Goal: Contribute content: Contribute content

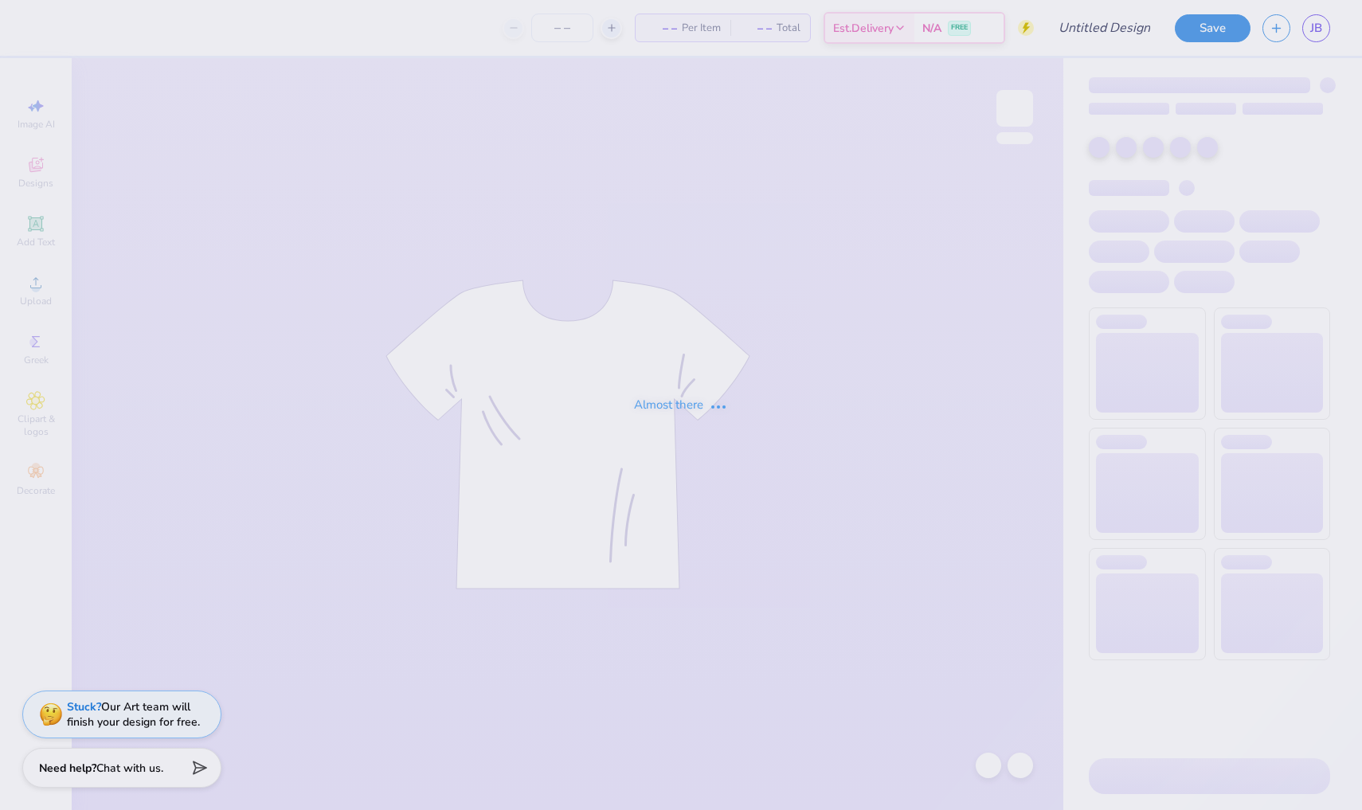
type input "Grub design idea (mid)"
type input "12"
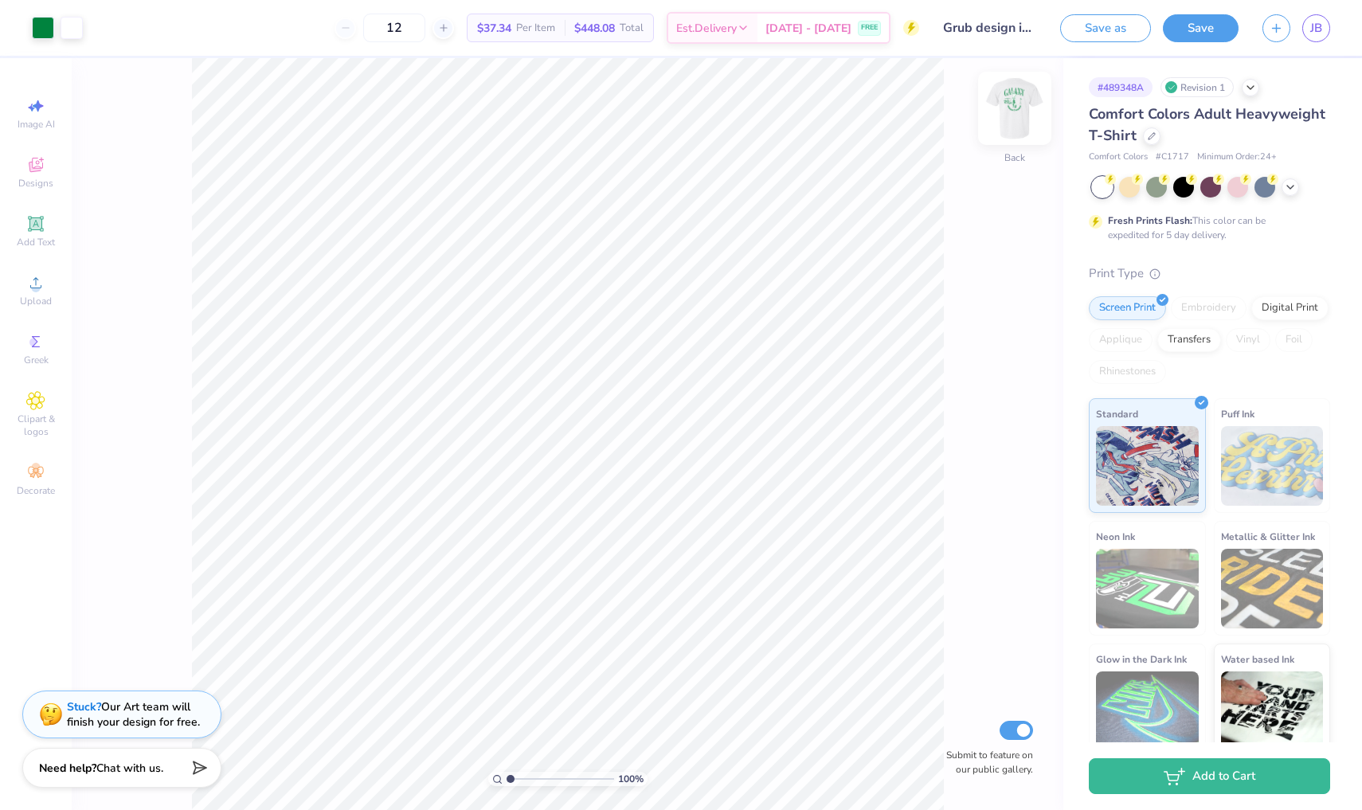
click at [1018, 123] on img at bounding box center [1015, 108] width 64 height 64
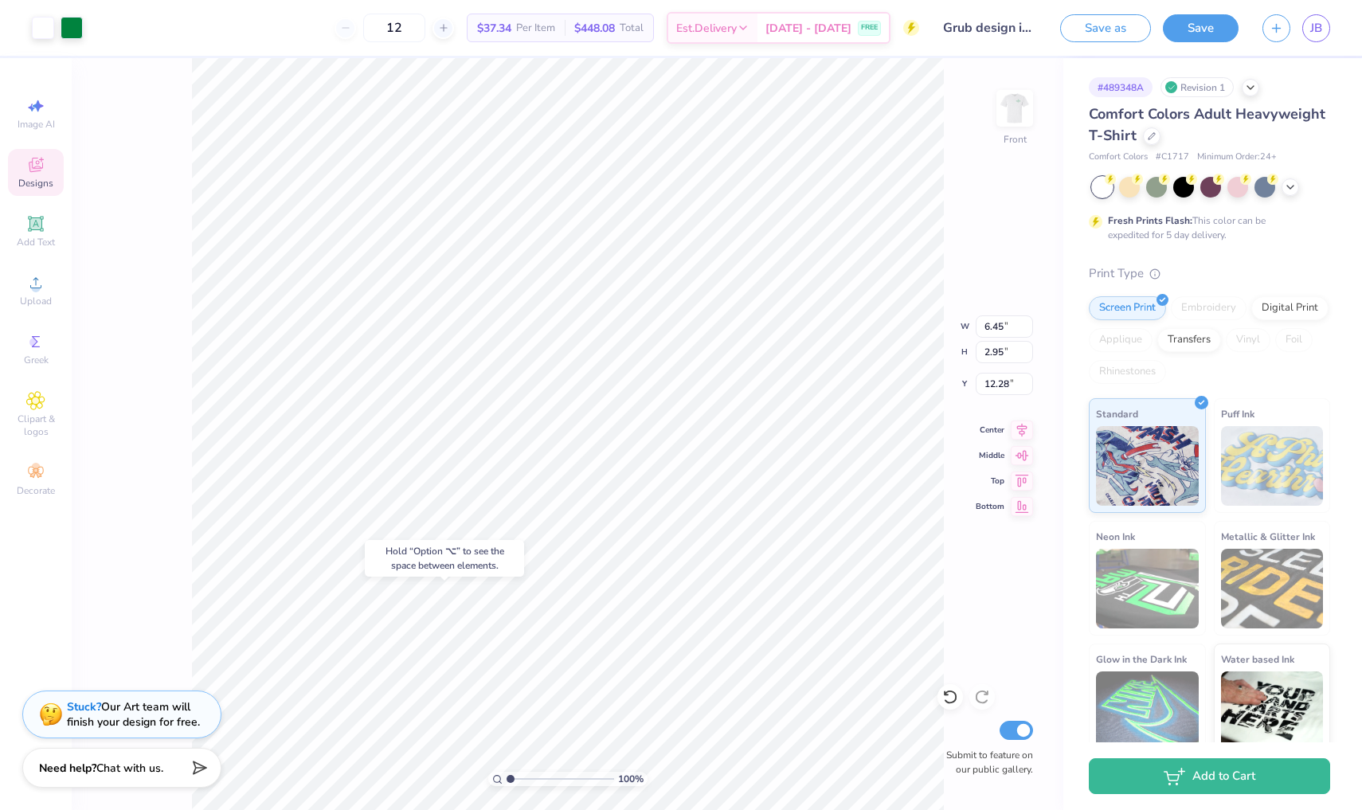
type input "20.50"
click at [49, 205] on div "Image AI Designs Add Text Upload Greek Clipart & logos Decorate" at bounding box center [36, 296] width 56 height 413
click at [37, 224] on icon at bounding box center [35, 223] width 15 height 15
type input "5.69"
type input "1.65"
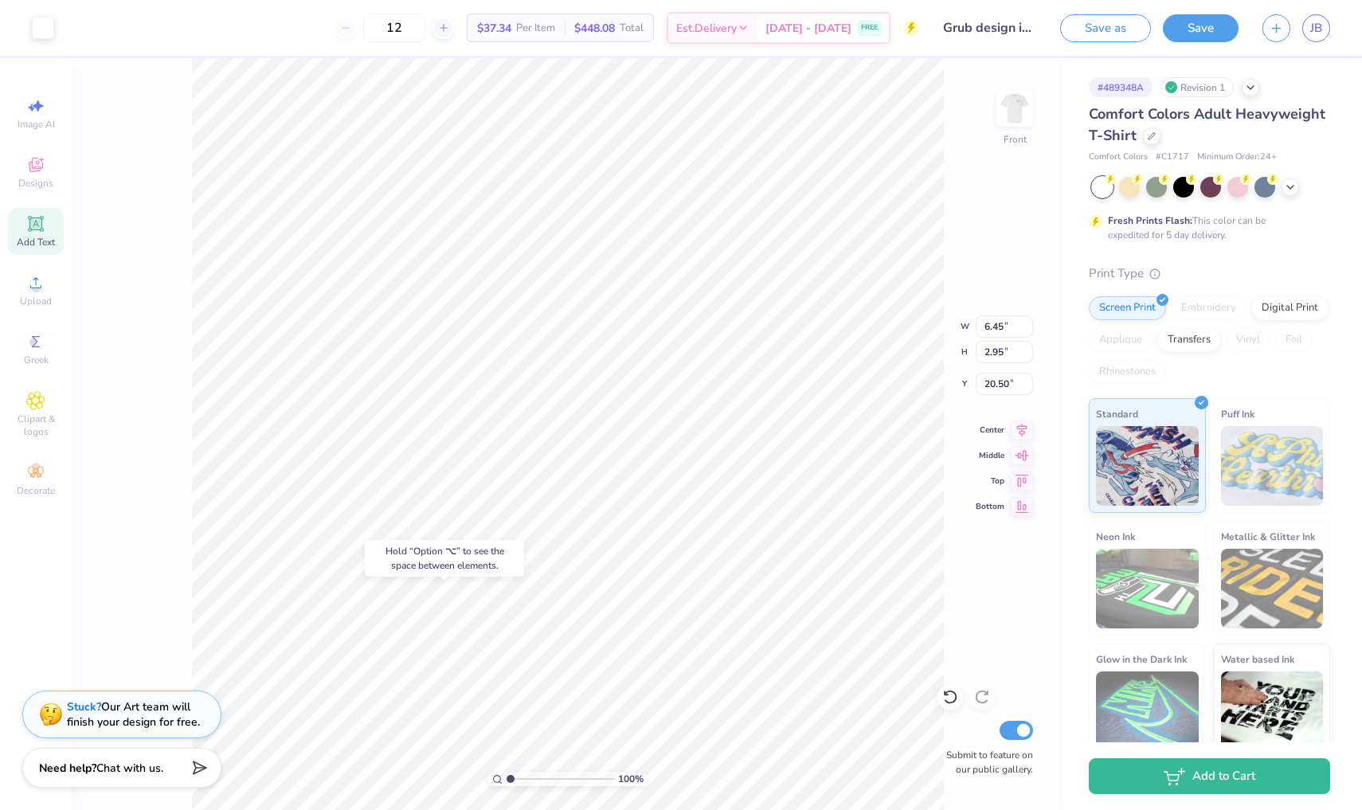
type input "12.93"
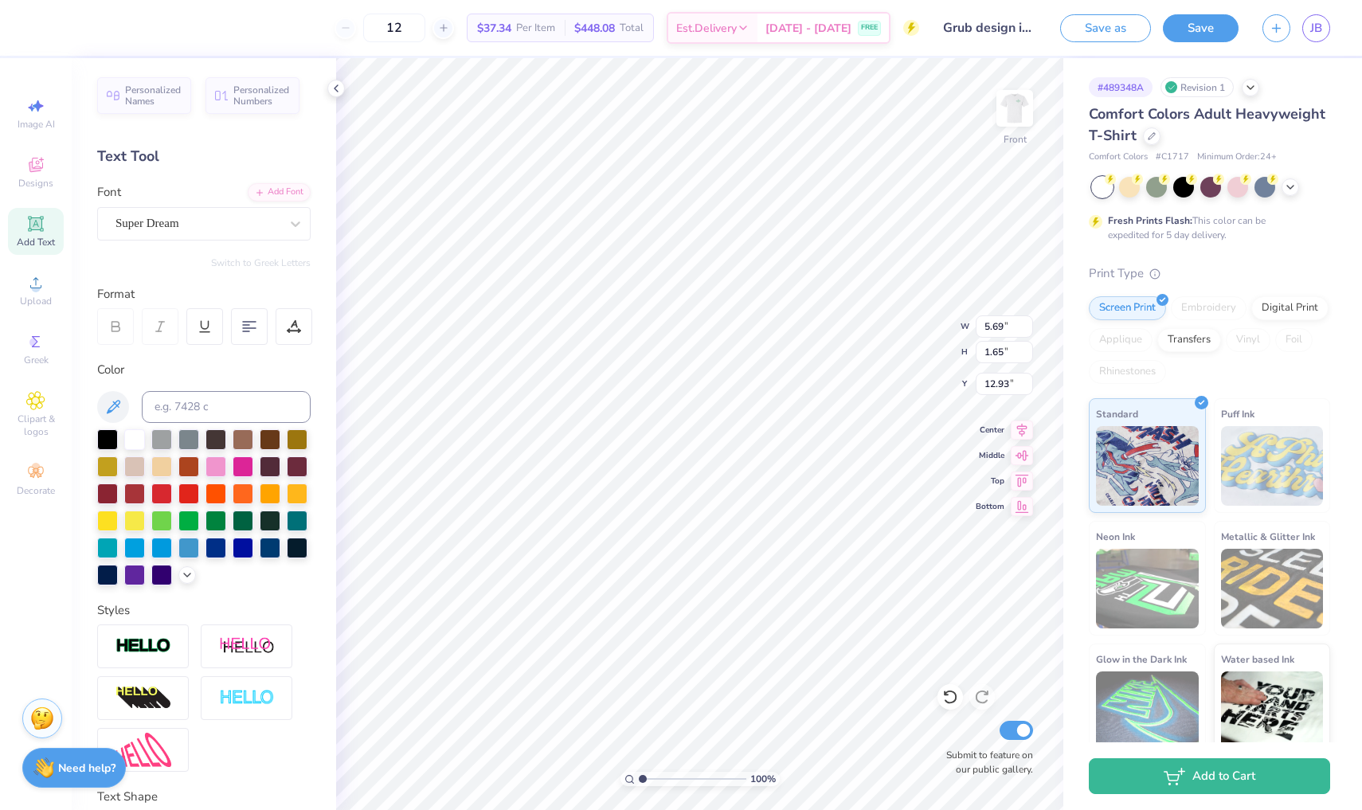
type textarea "T"
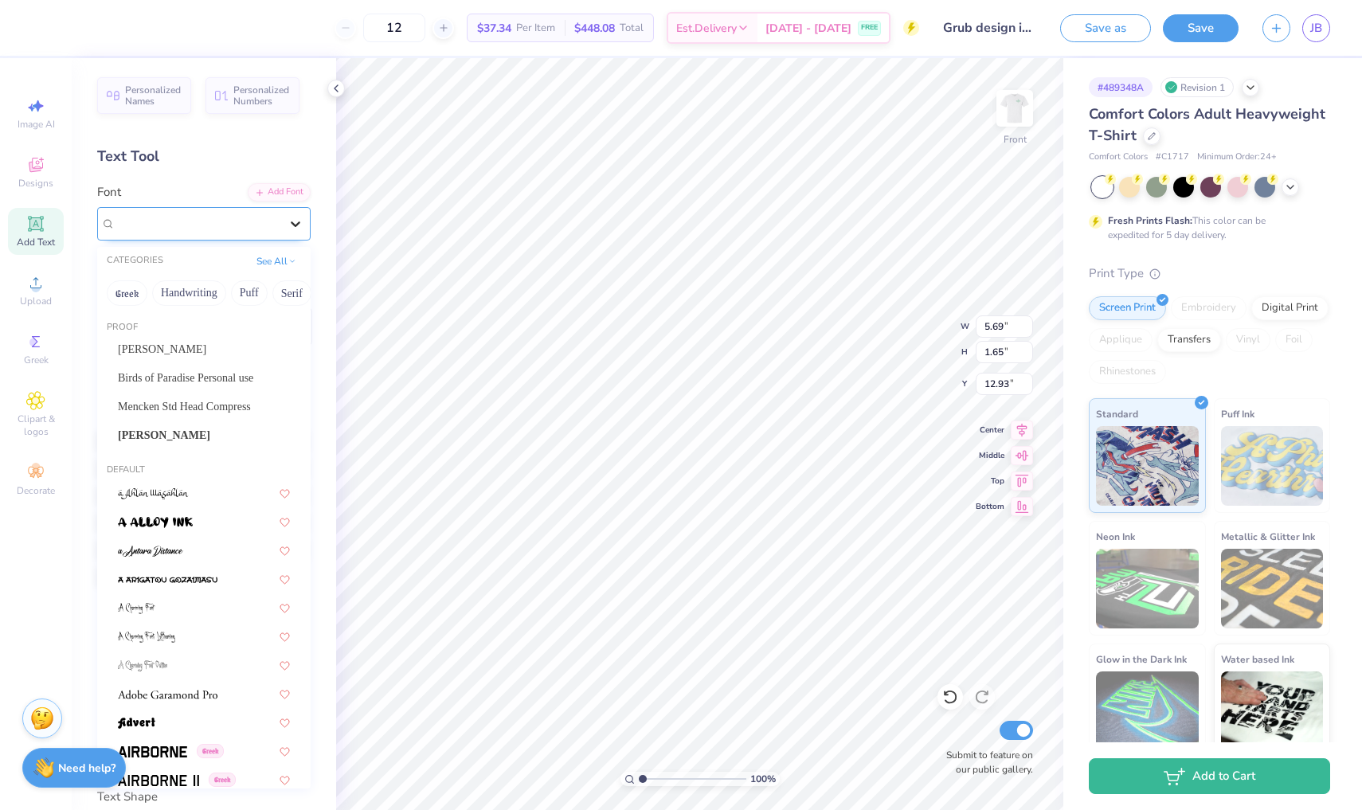
click at [304, 221] on div at bounding box center [295, 223] width 29 height 29
click at [217, 380] on span "Birds of Paradise Personal use" at bounding box center [185, 378] width 135 height 17
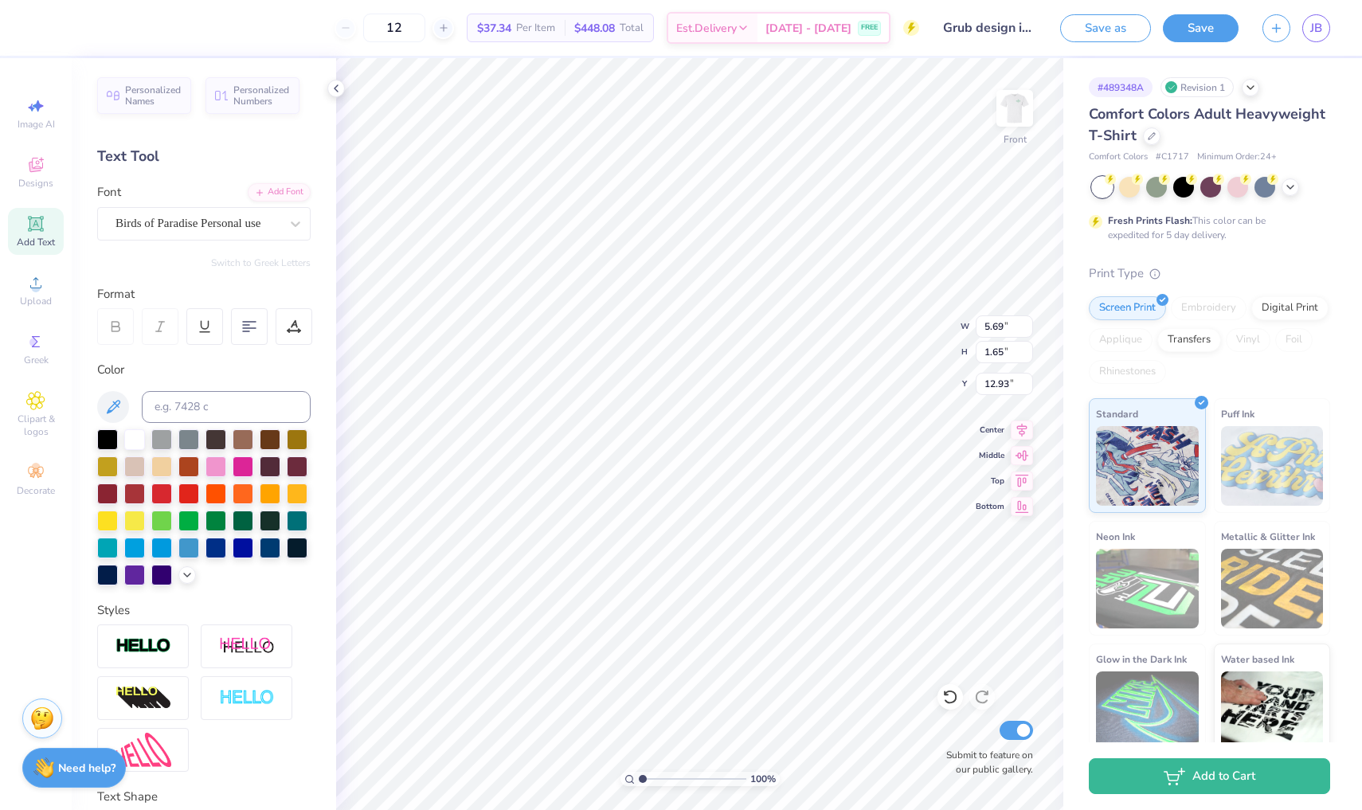
scroll to position [0, 3]
type textarea "[GEOGRAPHIC_DATA], [US_STATE]"
type input "13.98"
type input "6.53"
type input "1.16"
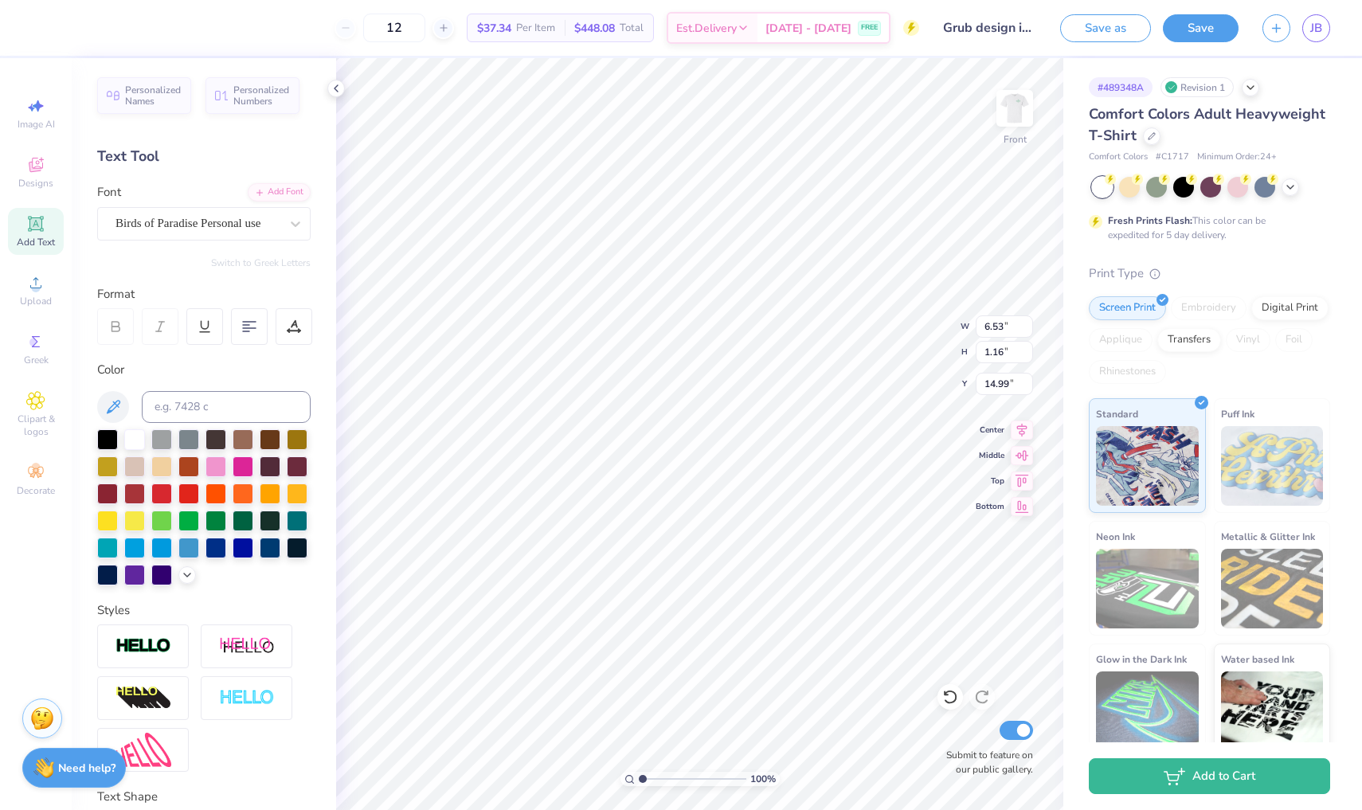
type input "13.75"
type input "9.69"
type input "9.81"
type input "3.94"
click at [41, 37] on div at bounding box center [43, 26] width 22 height 22
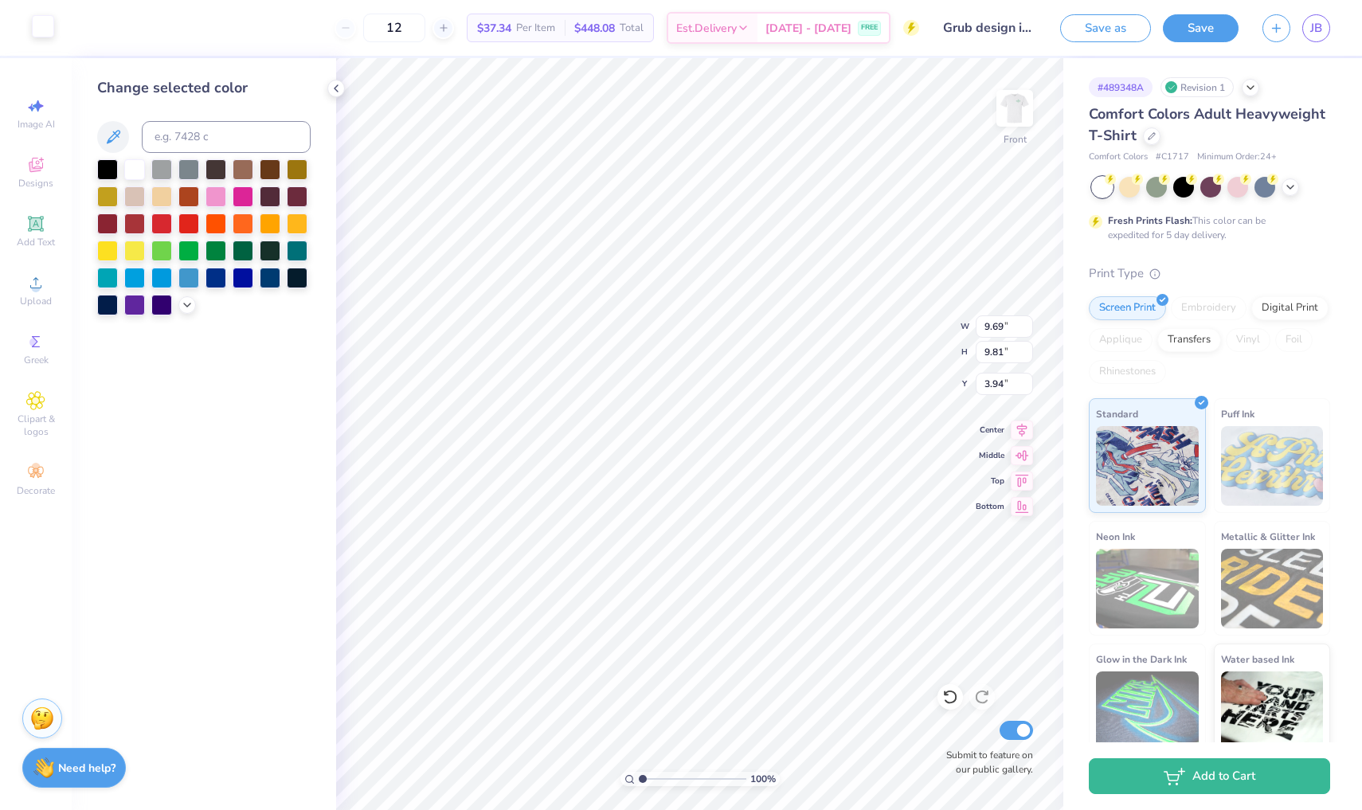
type input "6.53"
type input "1.16"
type input "13.75"
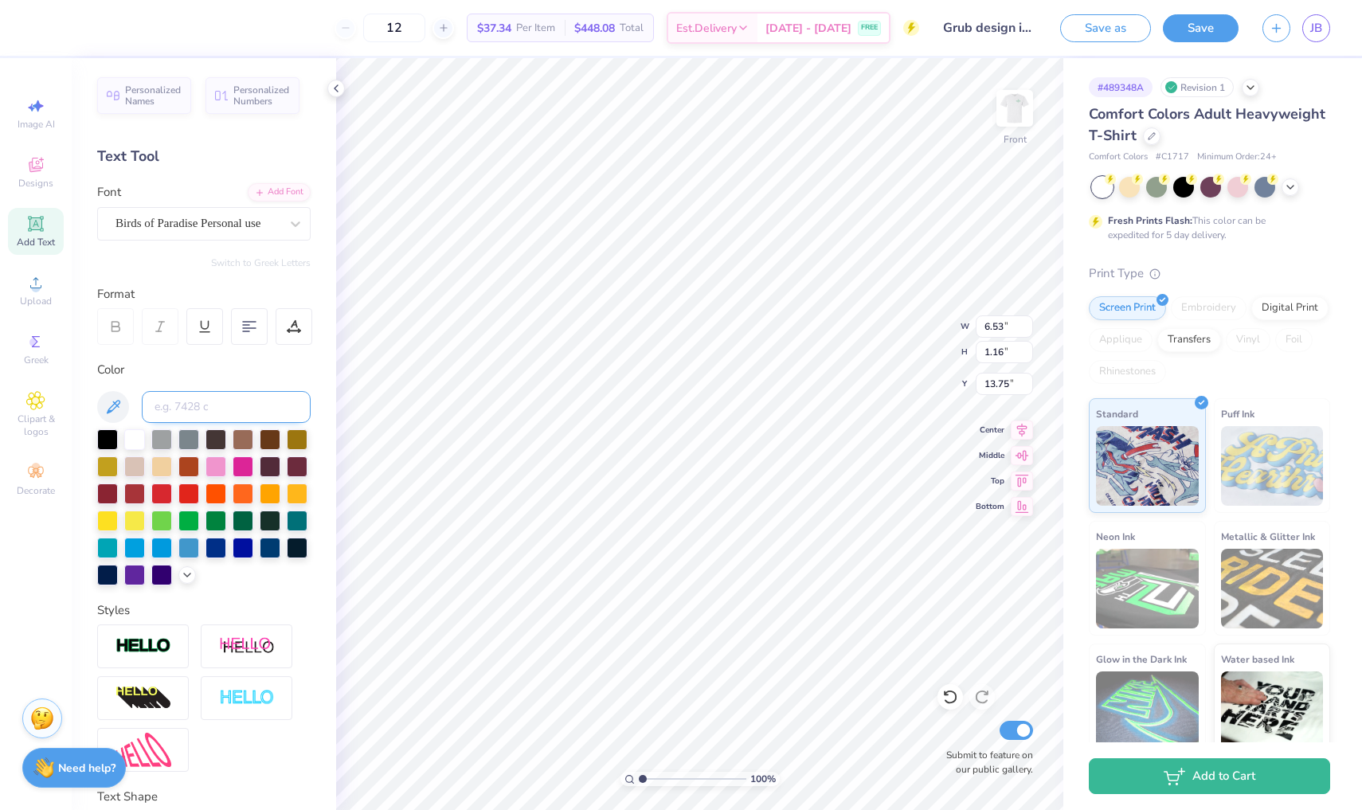
click at [206, 400] on input at bounding box center [226, 407] width 169 height 32
type input "348"
type input "5.79"
type input "1.02"
type input "13.91"
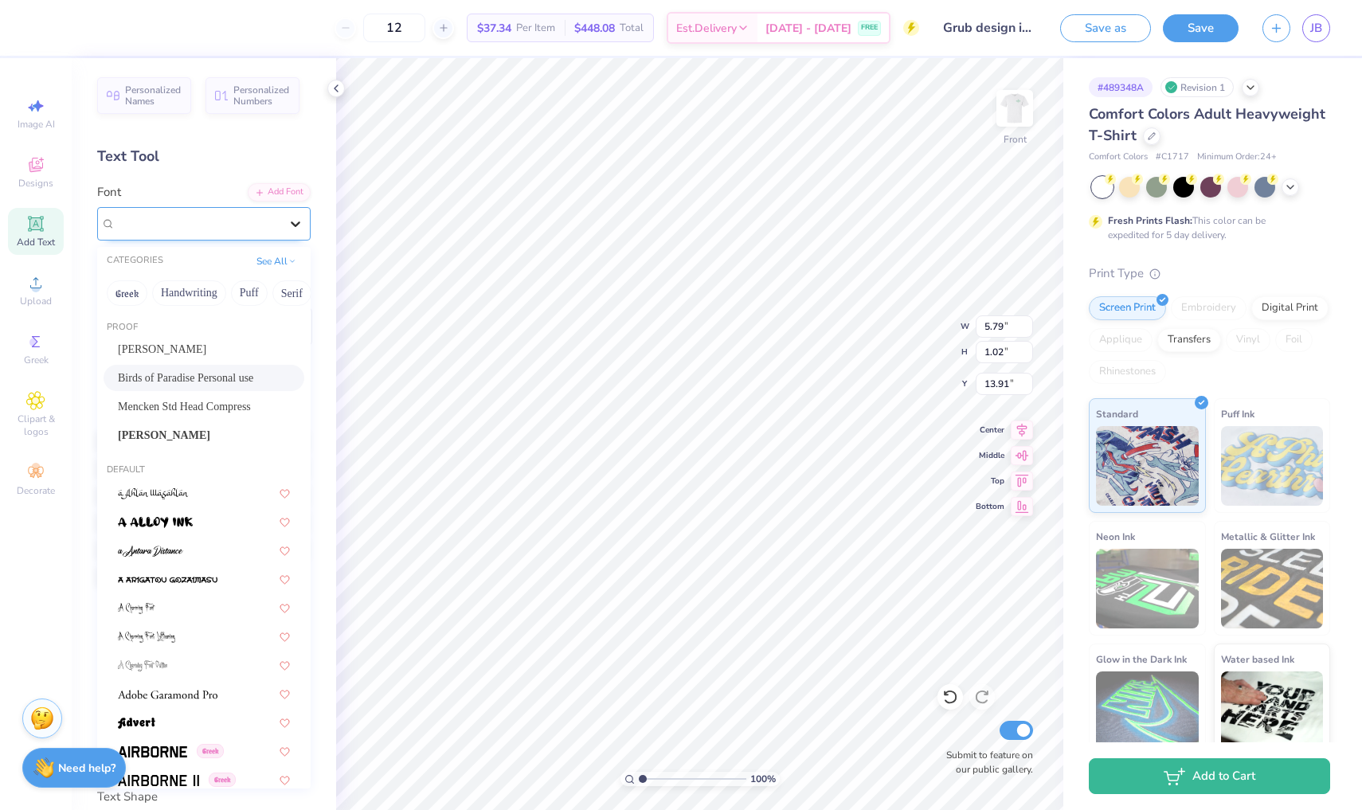
click at [298, 222] on icon at bounding box center [296, 224] width 10 height 6
click at [238, 413] on div "Mencken Std Head Compress" at bounding box center [204, 406] width 172 height 17
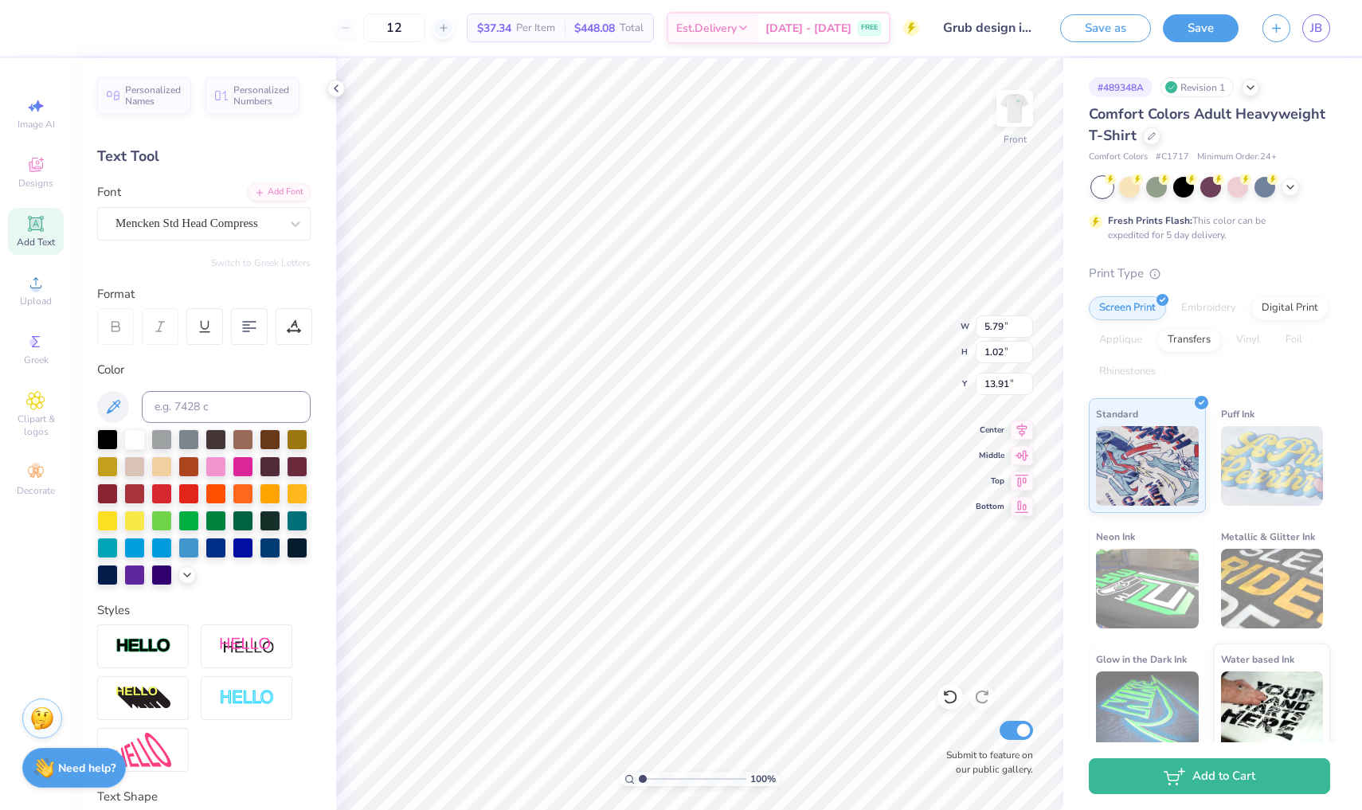
type input "3.86"
type input "0.99"
type input "13.93"
click at [274, 222] on div "Mencken Std Head Compress" at bounding box center [197, 223] width 167 height 25
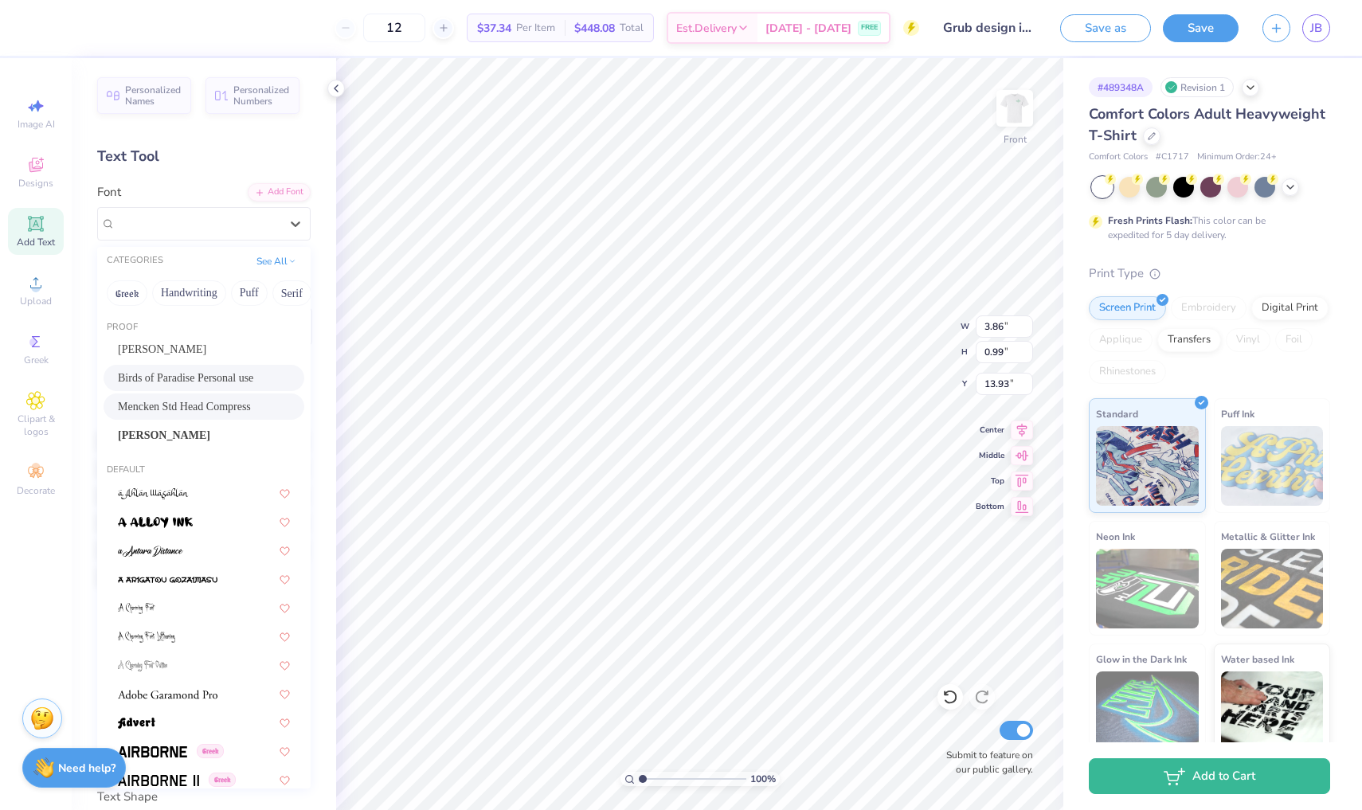
click at [233, 375] on span "Birds of Paradise Personal use" at bounding box center [185, 378] width 135 height 17
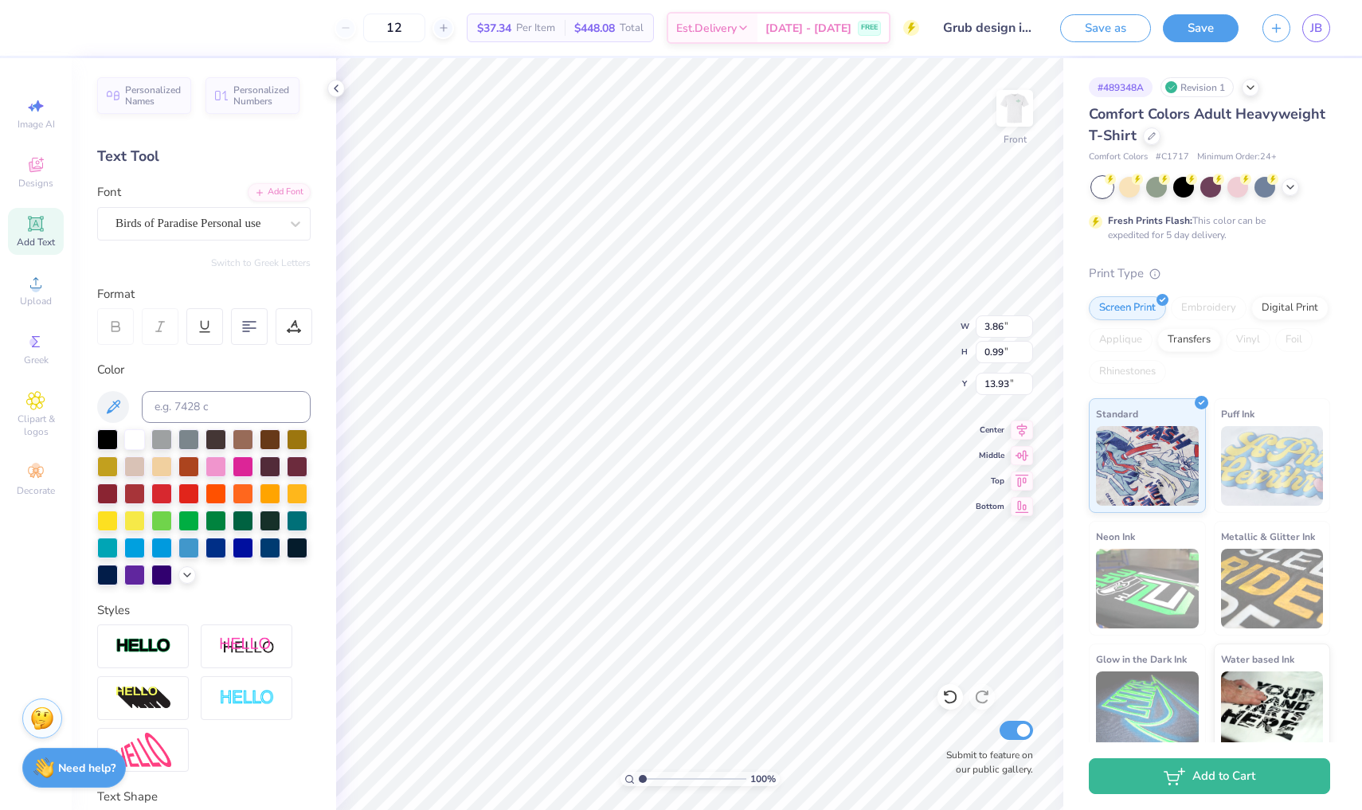
type input "5.79"
type input "1.02"
type input "13.91"
click at [1009, 112] on img at bounding box center [1015, 108] width 64 height 64
click at [1009, 112] on img at bounding box center [1015, 108] width 32 height 32
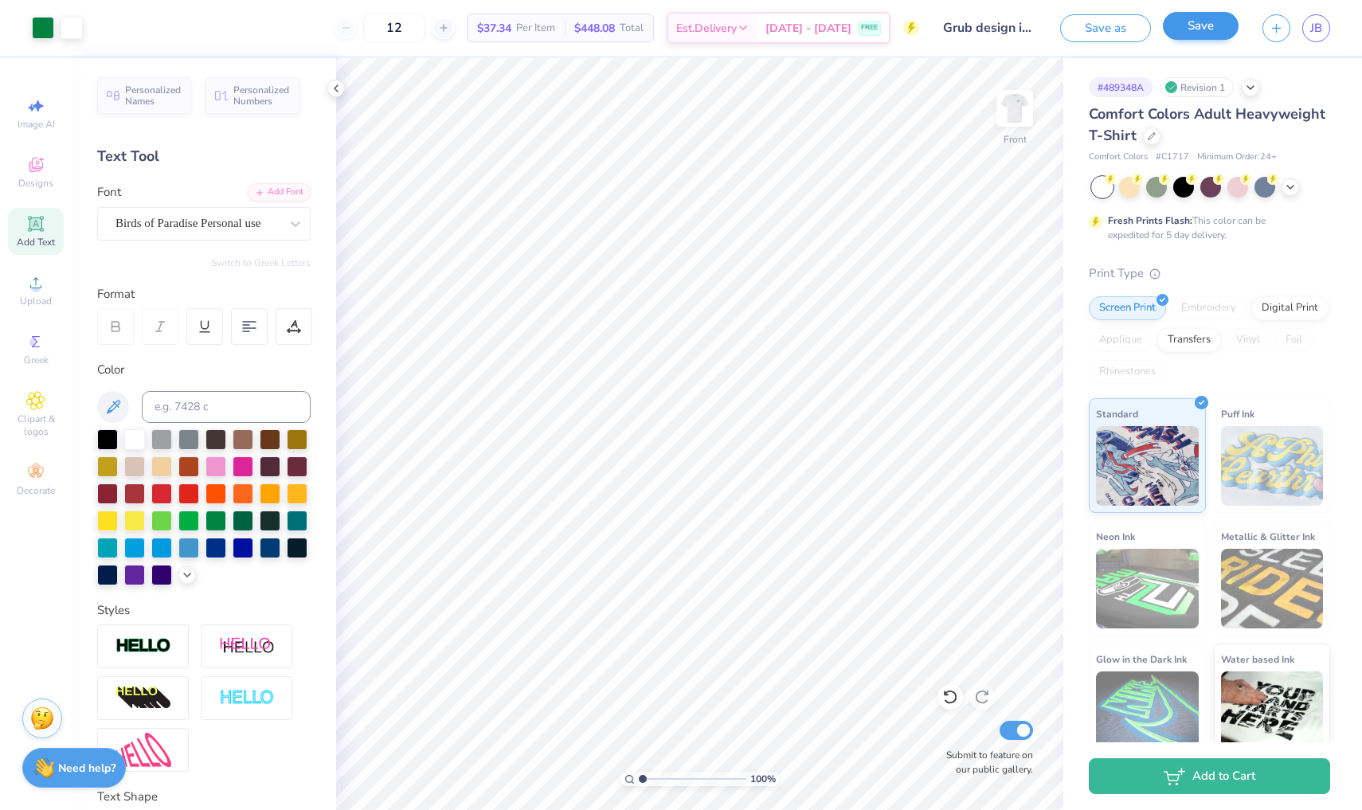
click at [1222, 28] on button "Save" at bounding box center [1201, 26] width 76 height 28
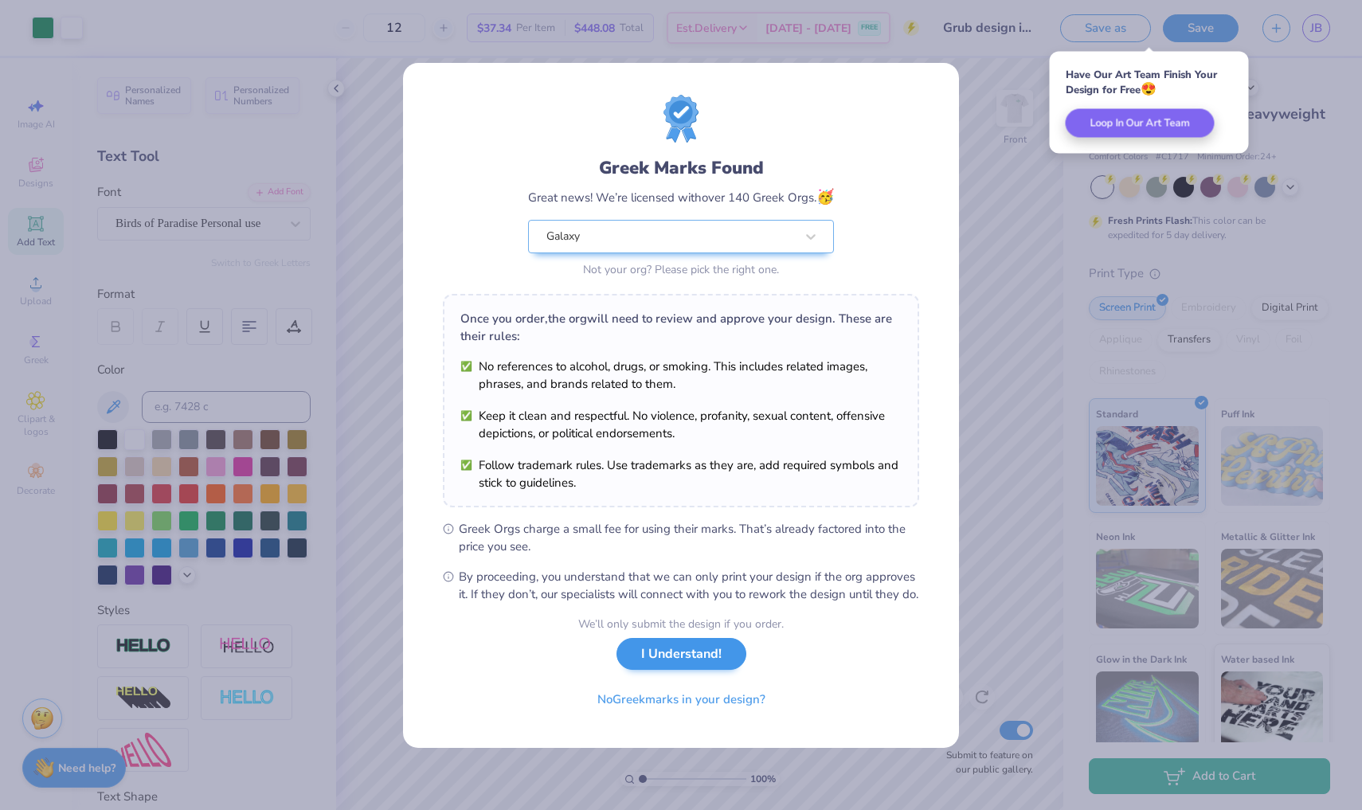
click at [710, 671] on button "I Understand!" at bounding box center [681, 654] width 130 height 33
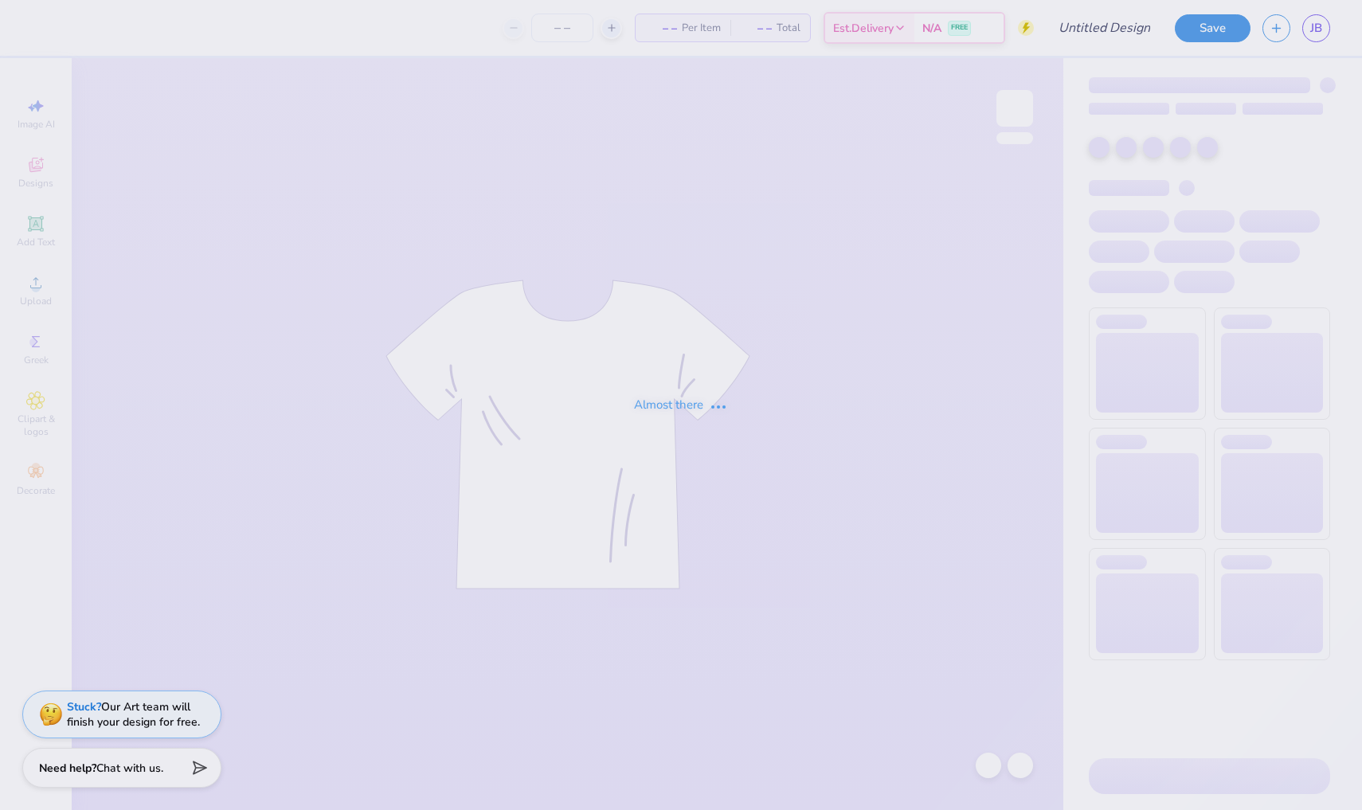
type input "Grub design idea (mid)"
type input "12"
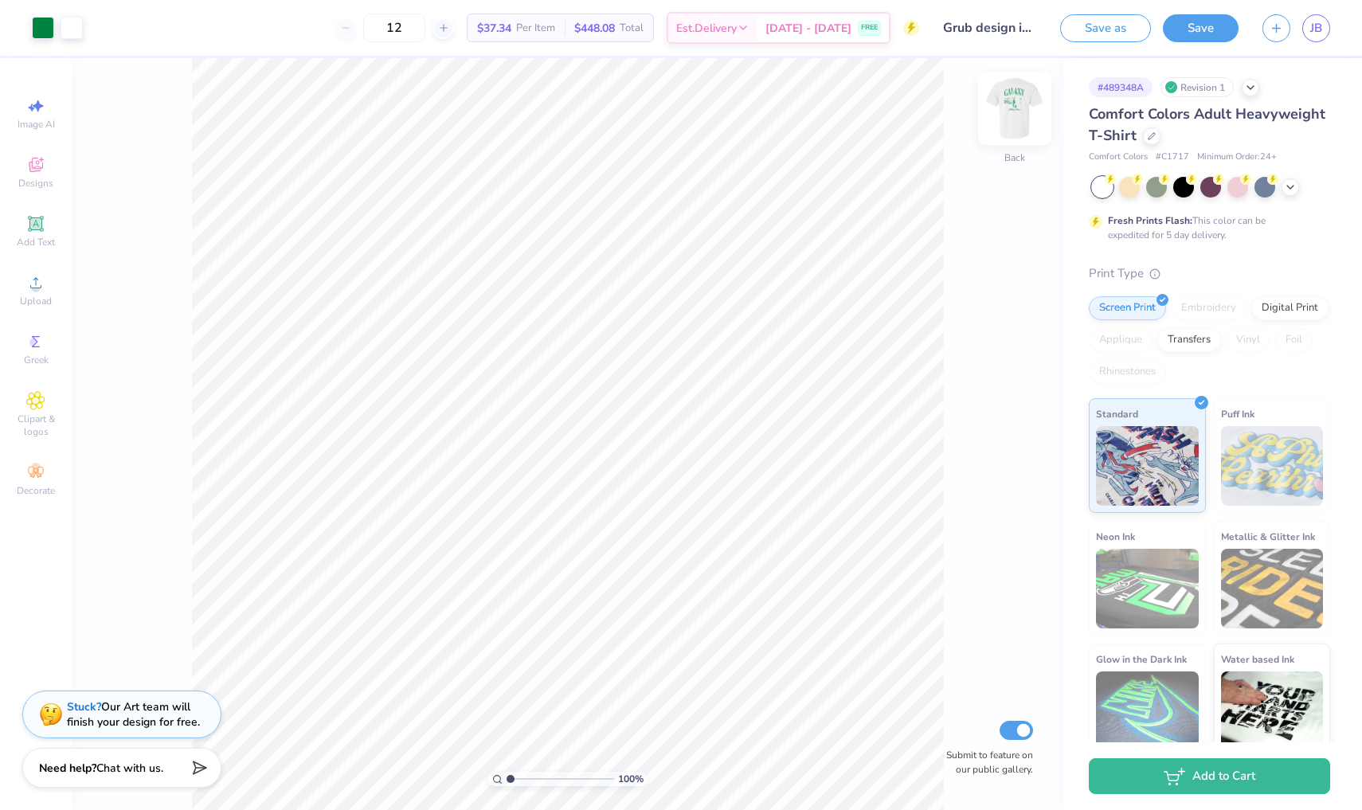
click at [1015, 132] on div at bounding box center [1014, 108] width 73 height 73
click at [1019, 123] on img at bounding box center [1015, 108] width 64 height 64
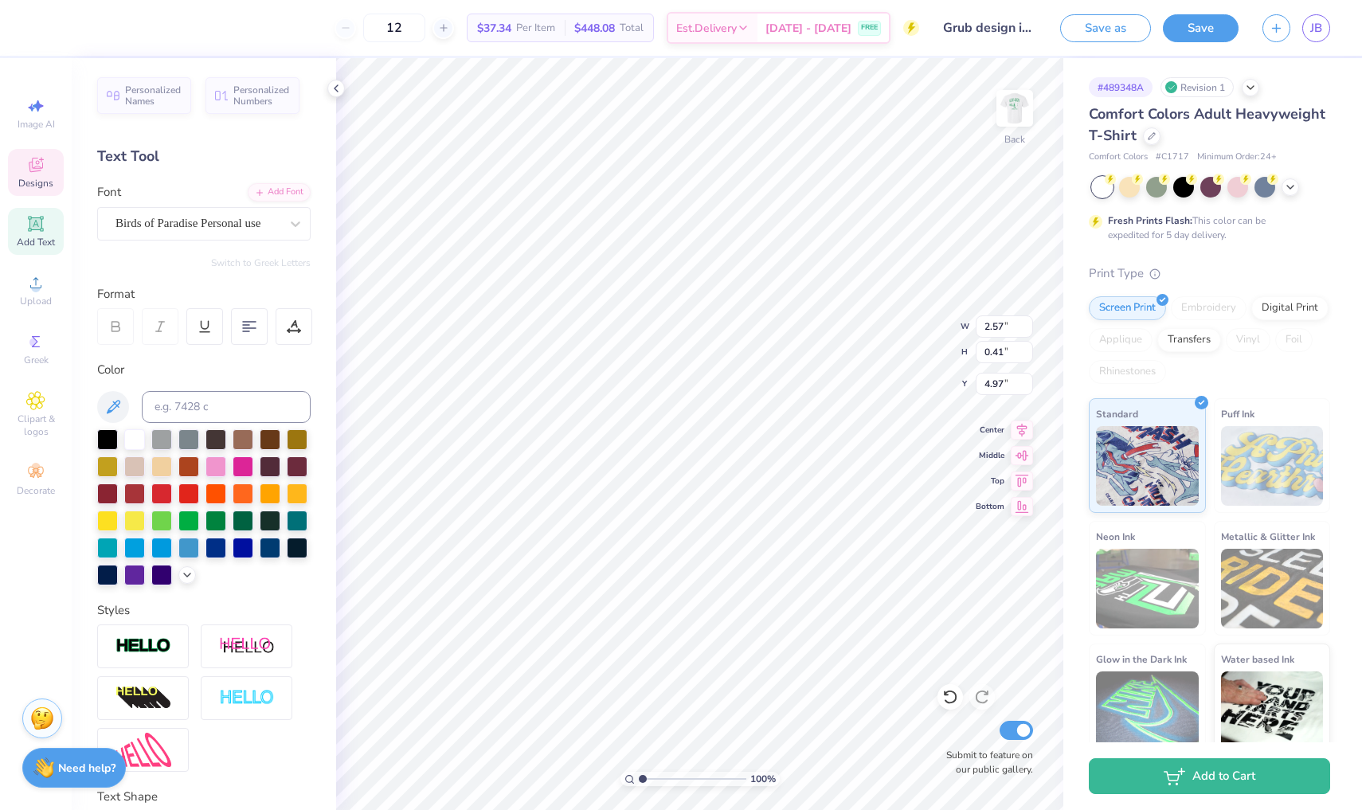
scroll to position [0, 2]
type textarea "Swing for the moon"
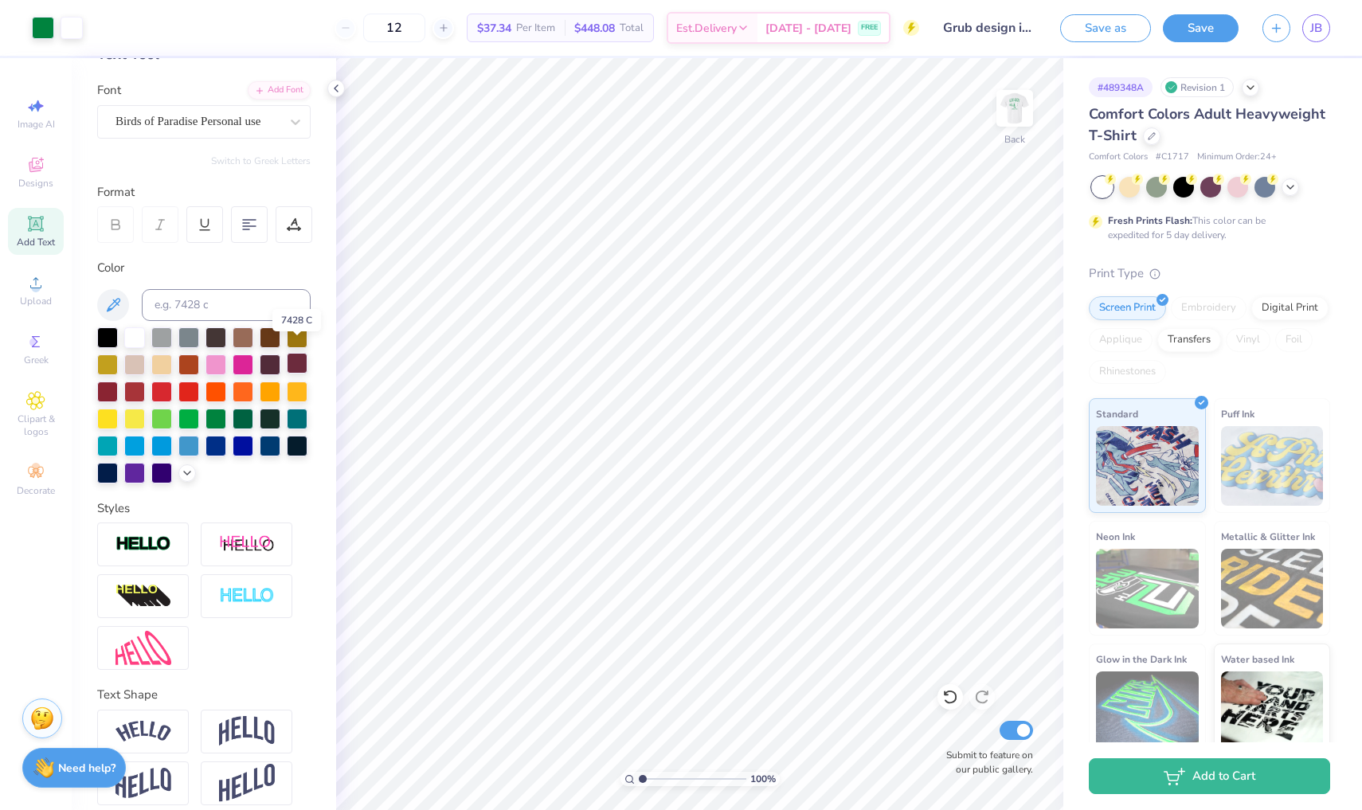
scroll to position [76, 0]
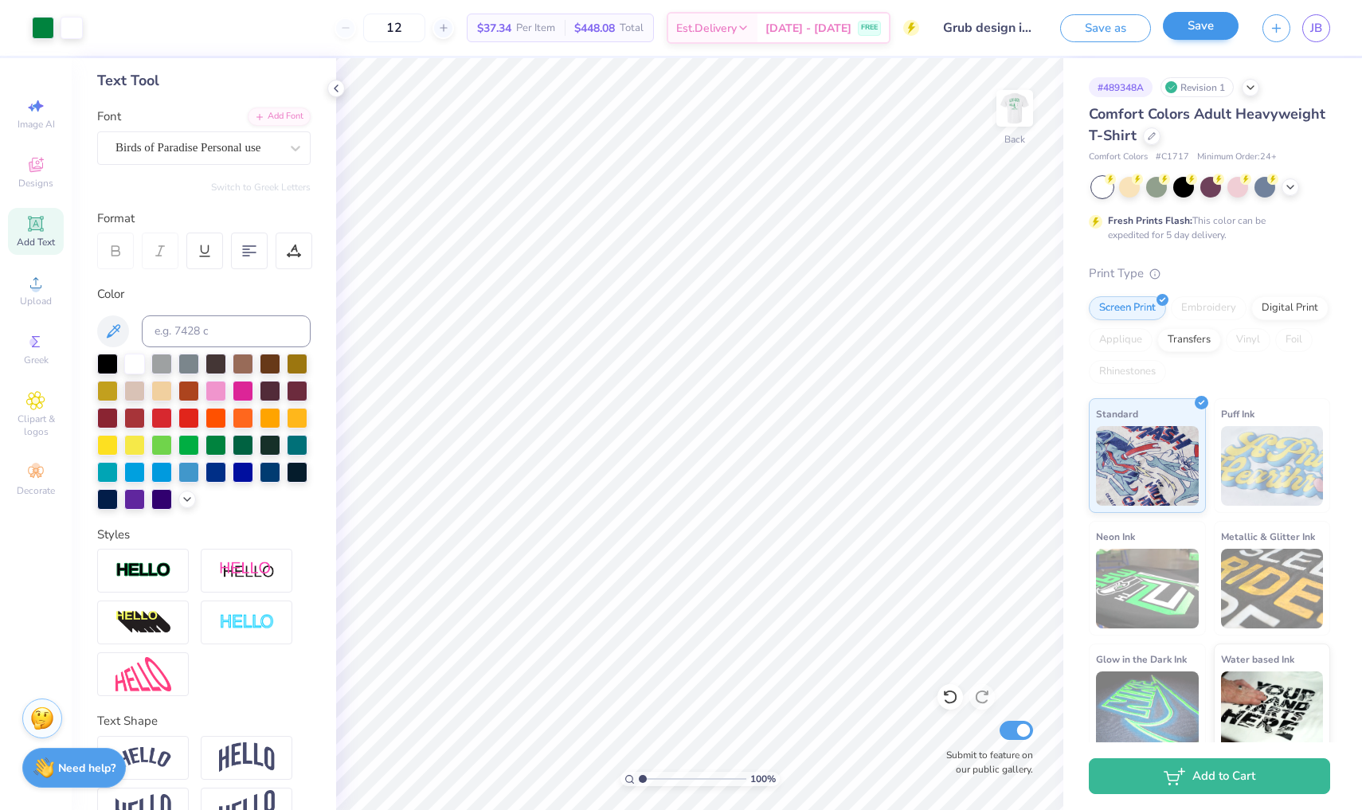
click at [1195, 33] on button "Save" at bounding box center [1201, 26] width 76 height 28
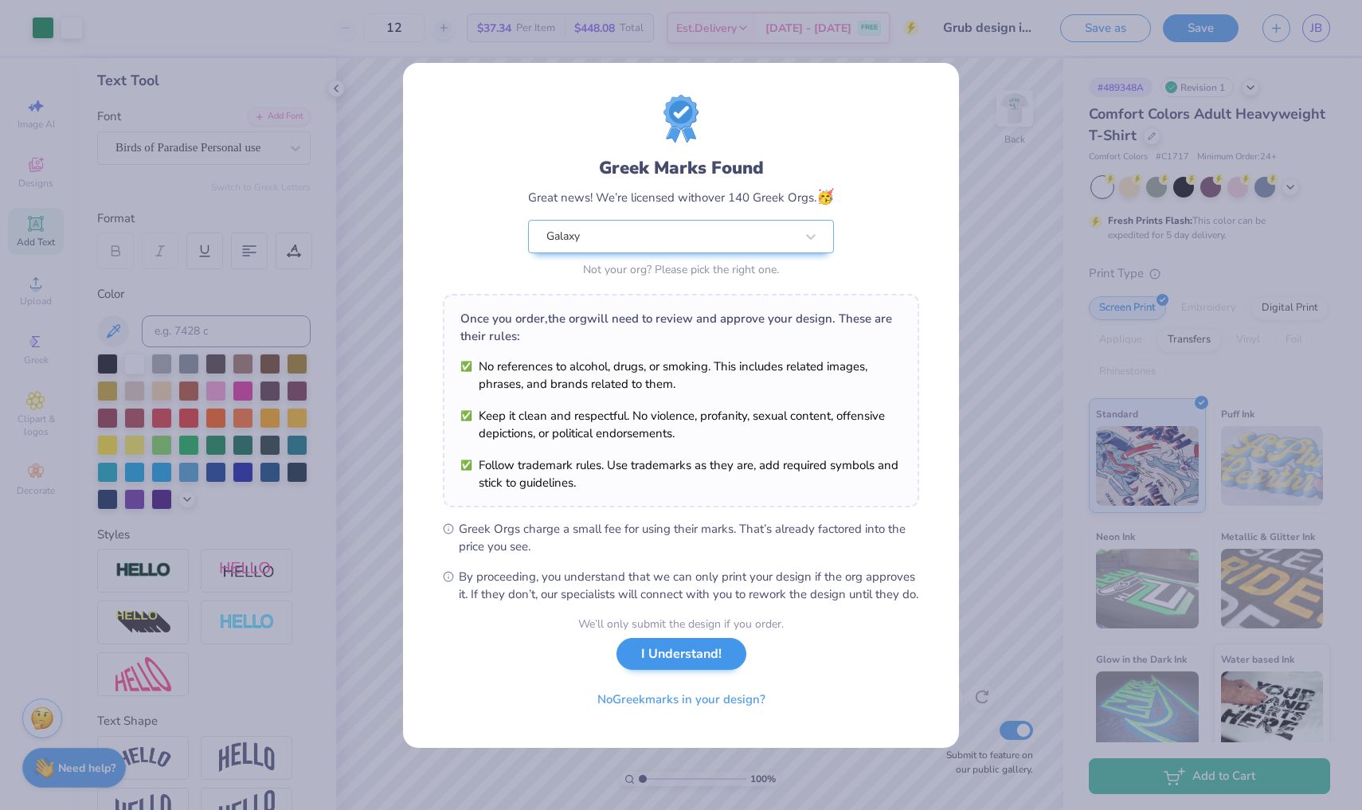
click at [700, 664] on button "I Understand!" at bounding box center [681, 654] width 130 height 33
